Goal: Information Seeking & Learning: Learn about a topic

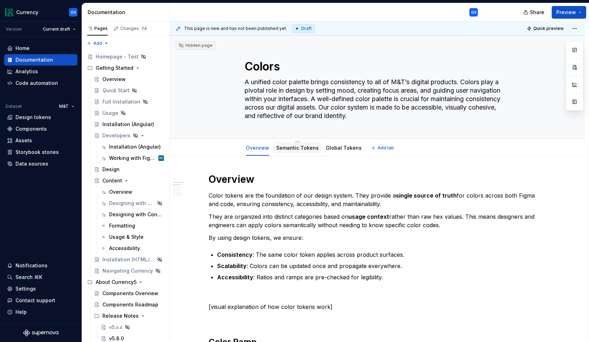
click at [294, 150] on link "Semantic Tokens" at bounding box center [297, 148] width 43 height 6
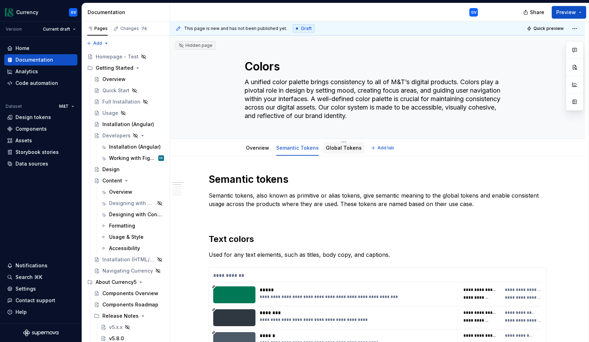
click at [345, 153] on div "Global Tokens" at bounding box center [344, 147] width 42 height 11
click at [342, 147] on link "Global Tokens" at bounding box center [344, 148] width 36 height 6
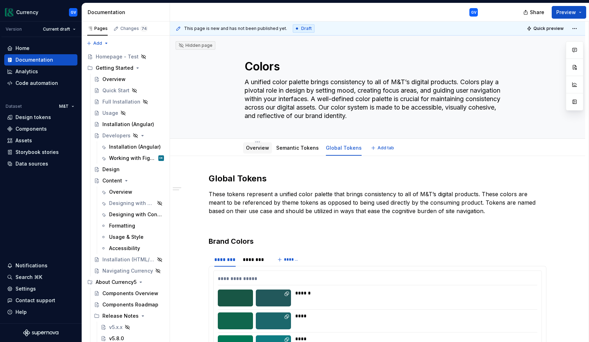
click at [258, 150] on link "Overview" at bounding box center [257, 148] width 23 height 6
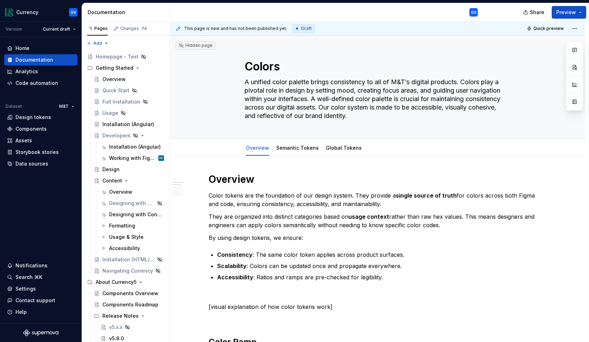
type textarea "*"
